Goal: Task Accomplishment & Management: Manage account settings

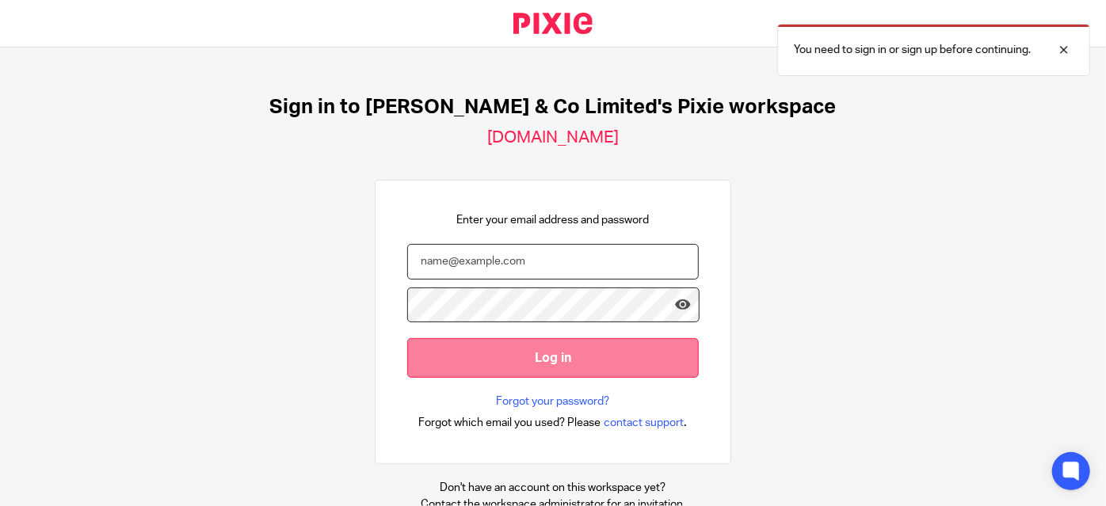
type input "[PERSON_NAME][EMAIL_ADDRESS][DOMAIN_NAME]"
click at [585, 344] on input "Log in" at bounding box center [553, 357] width 292 height 39
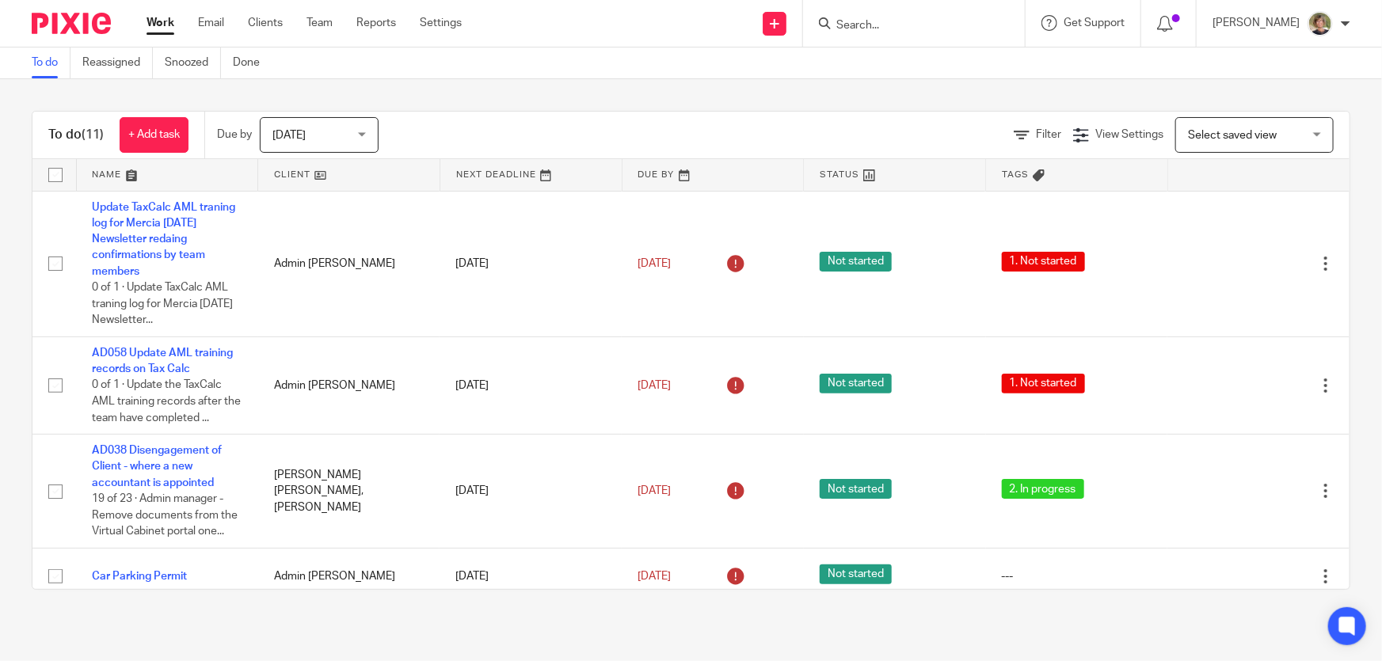
click at [368, 140] on div "[DATE] [DATE]" at bounding box center [319, 135] width 119 height 36
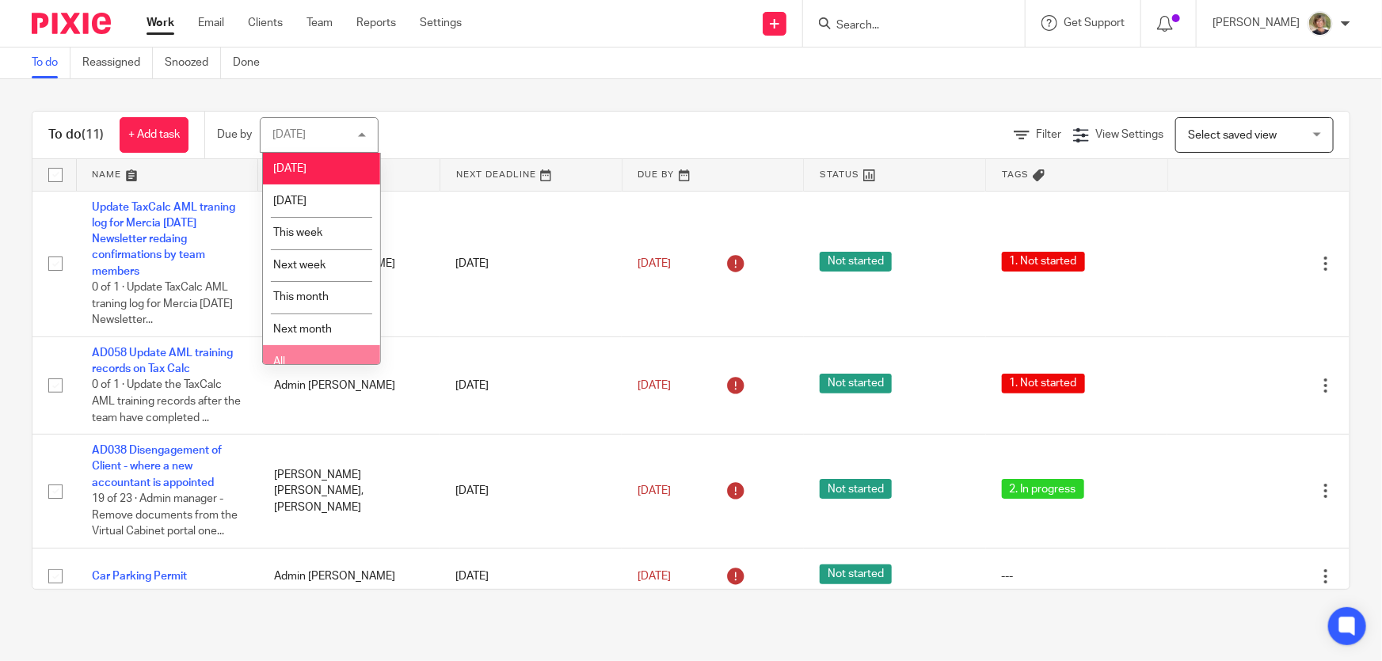
click at [329, 298] on li "All" at bounding box center [321, 361] width 117 height 32
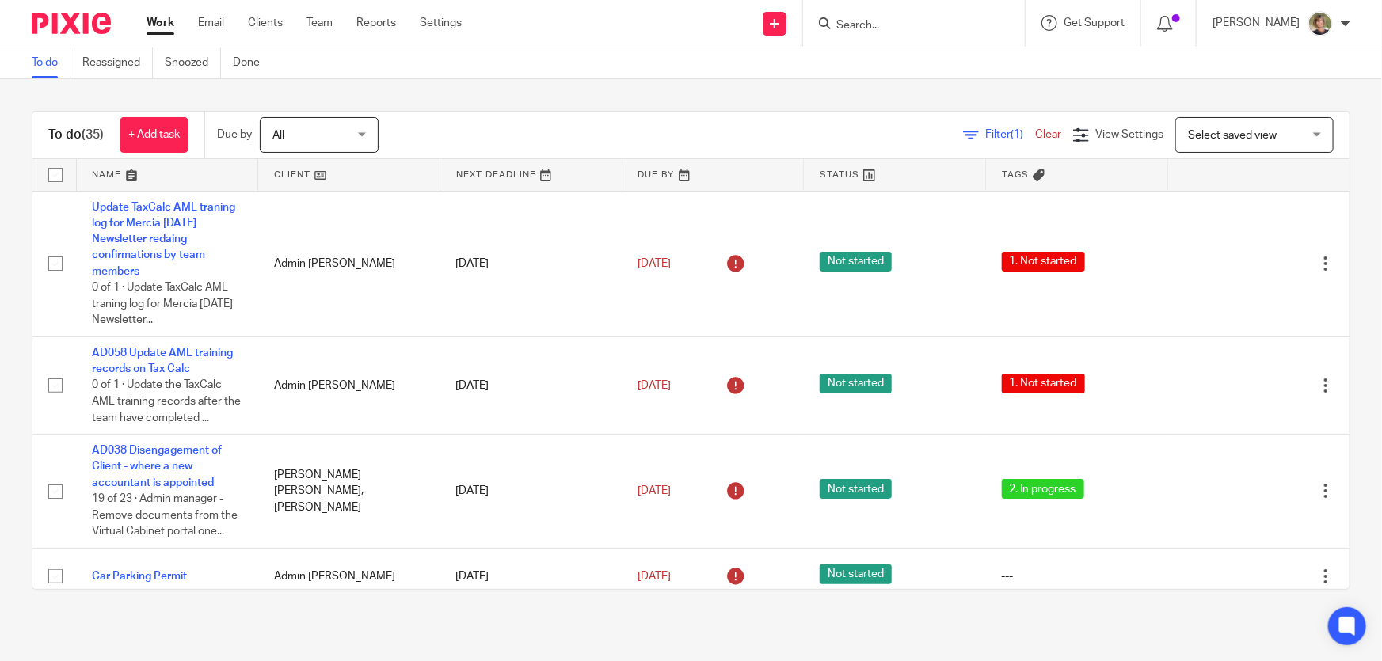
click at [985, 131] on span "Filter (1)" at bounding box center [1010, 134] width 50 height 11
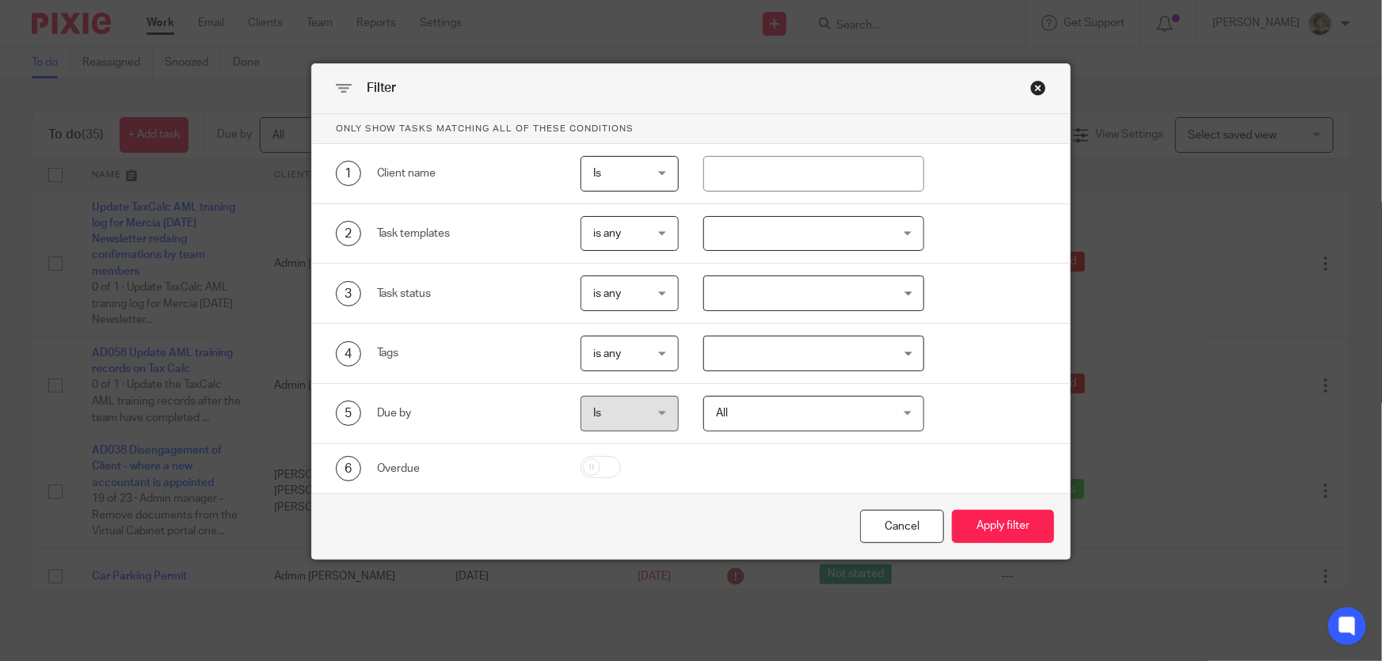
click at [1031, 90] on div "Close this dialog window" at bounding box center [1039, 88] width 16 height 16
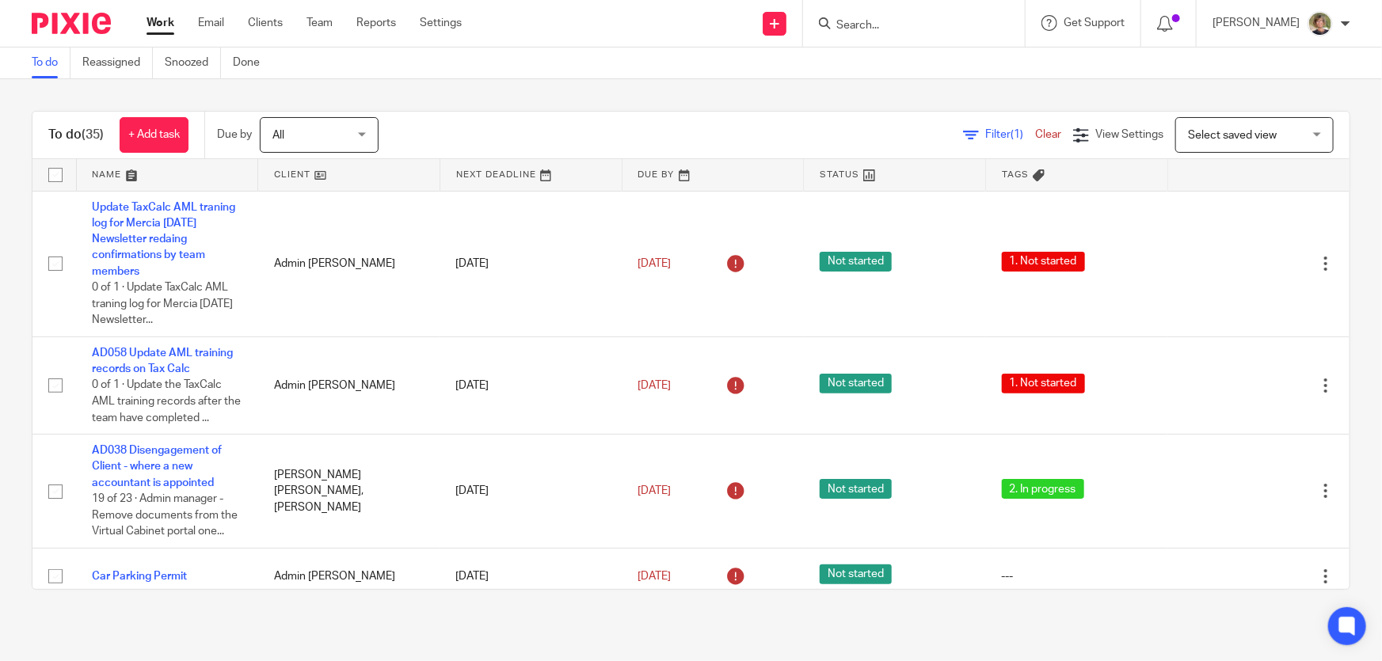
click at [1035, 129] on link "Clear" at bounding box center [1048, 134] width 26 height 11
click at [363, 132] on div "Today Today" at bounding box center [319, 135] width 119 height 36
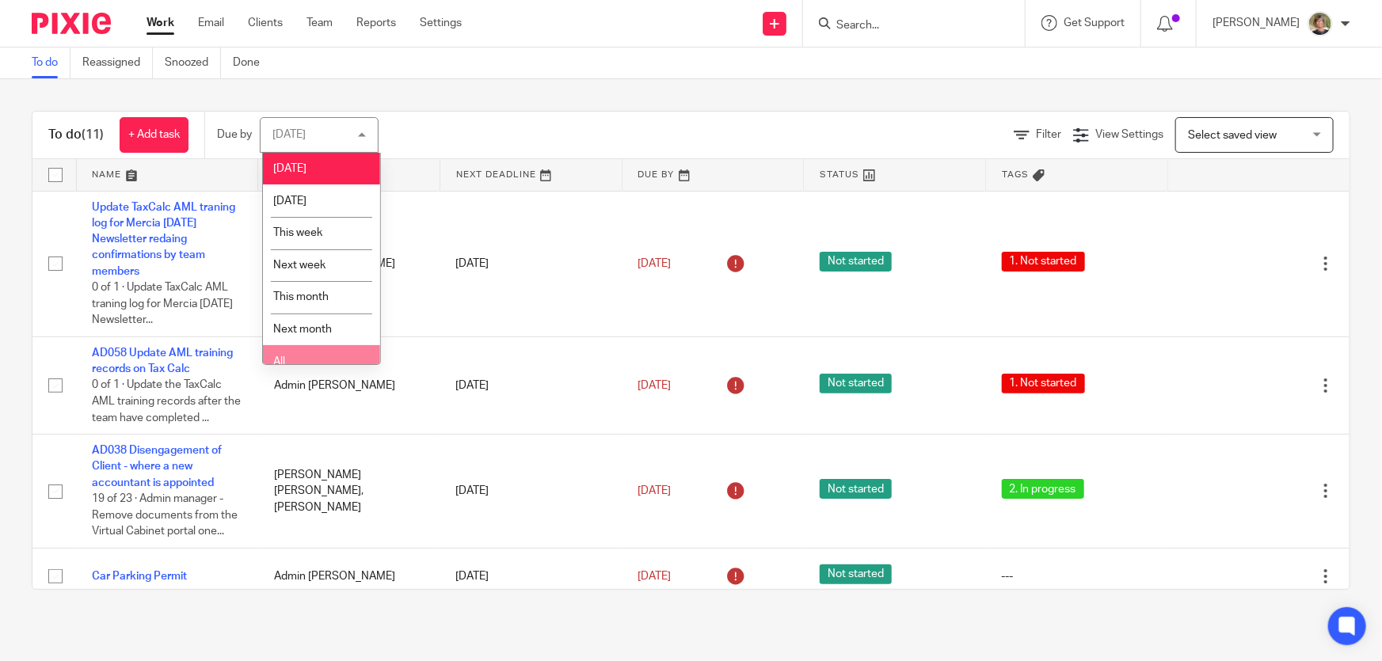
click at [325, 353] on li "All" at bounding box center [321, 361] width 117 height 32
